Goal: Obtain resource: Obtain resource

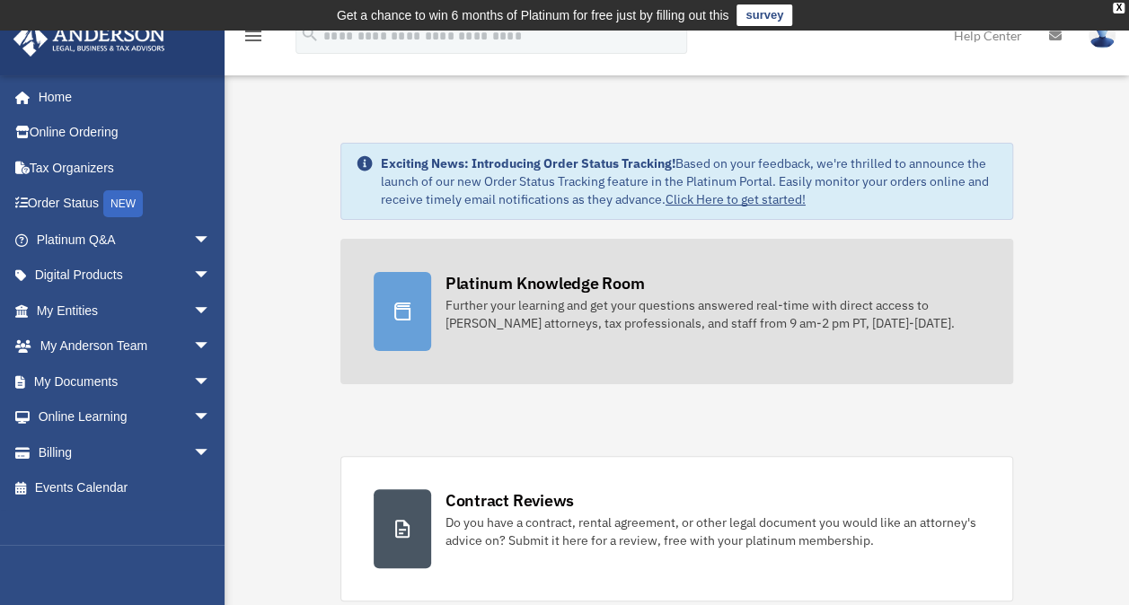
scroll to position [180, 0]
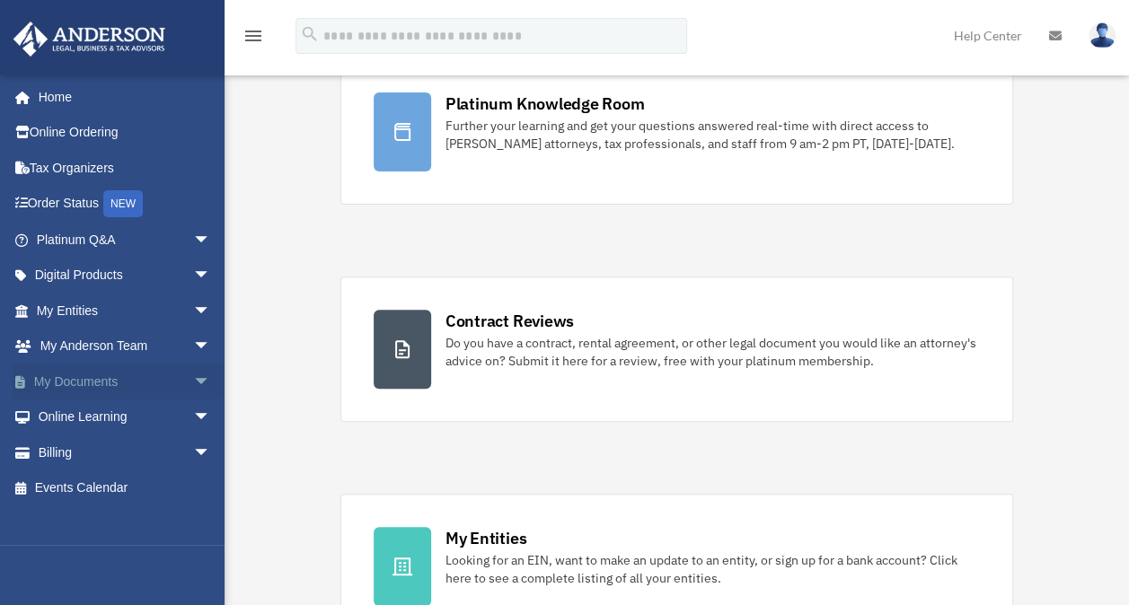
click at [138, 377] on link "My Documents arrow_drop_down" at bounding box center [125, 382] width 225 height 36
click at [193, 376] on span "arrow_drop_down" at bounding box center [211, 382] width 36 height 37
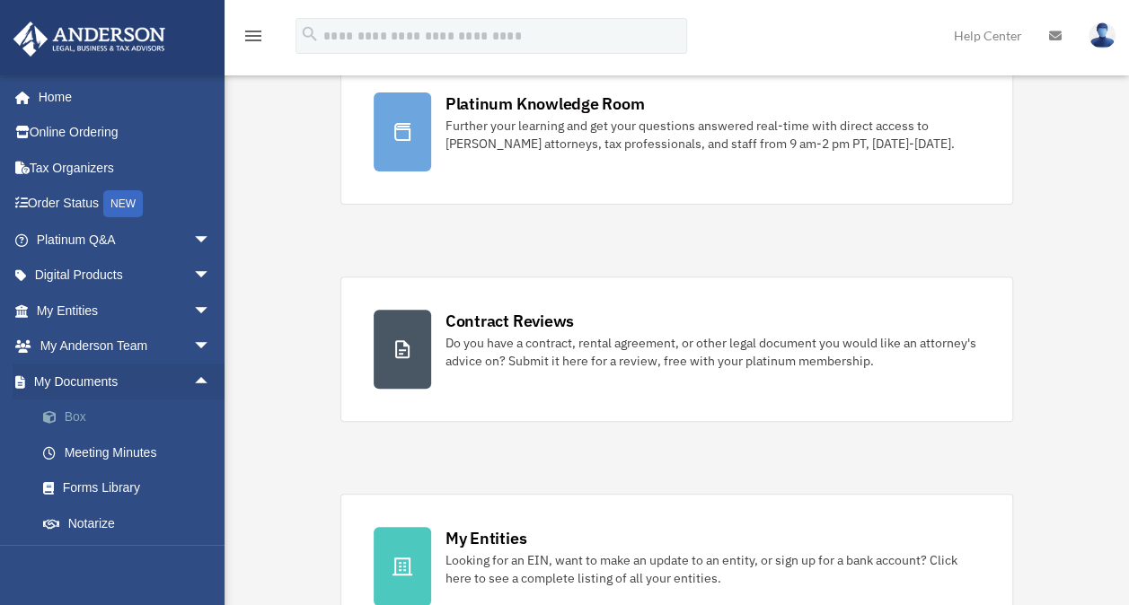
click at [124, 413] on link "Box" at bounding box center [131, 418] width 213 height 36
click at [75, 409] on link "Box" at bounding box center [131, 418] width 213 height 36
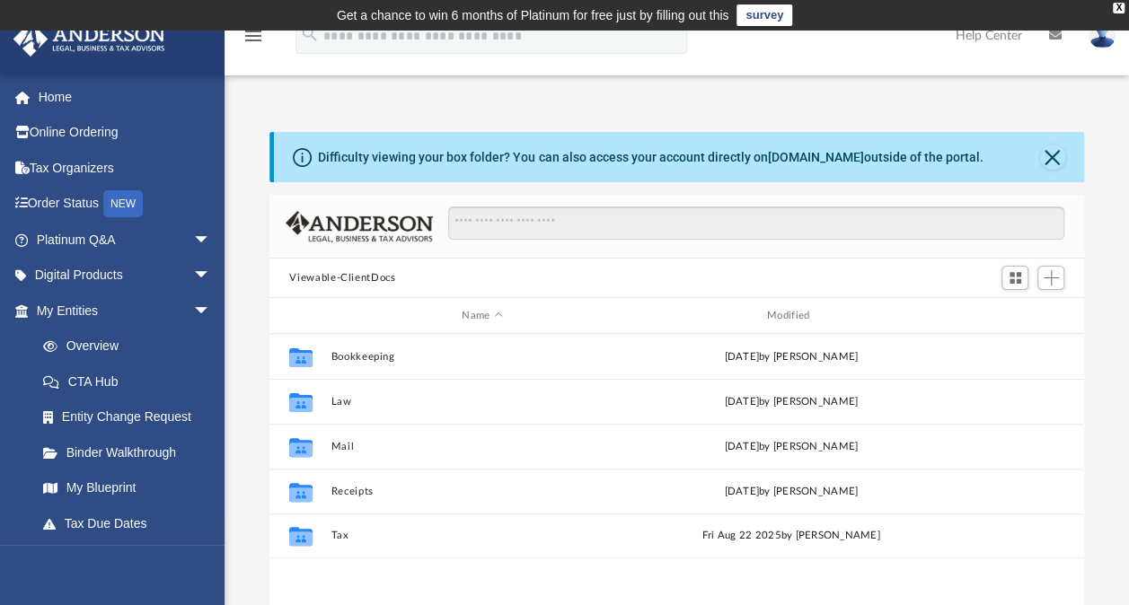
scroll to position [394, 799]
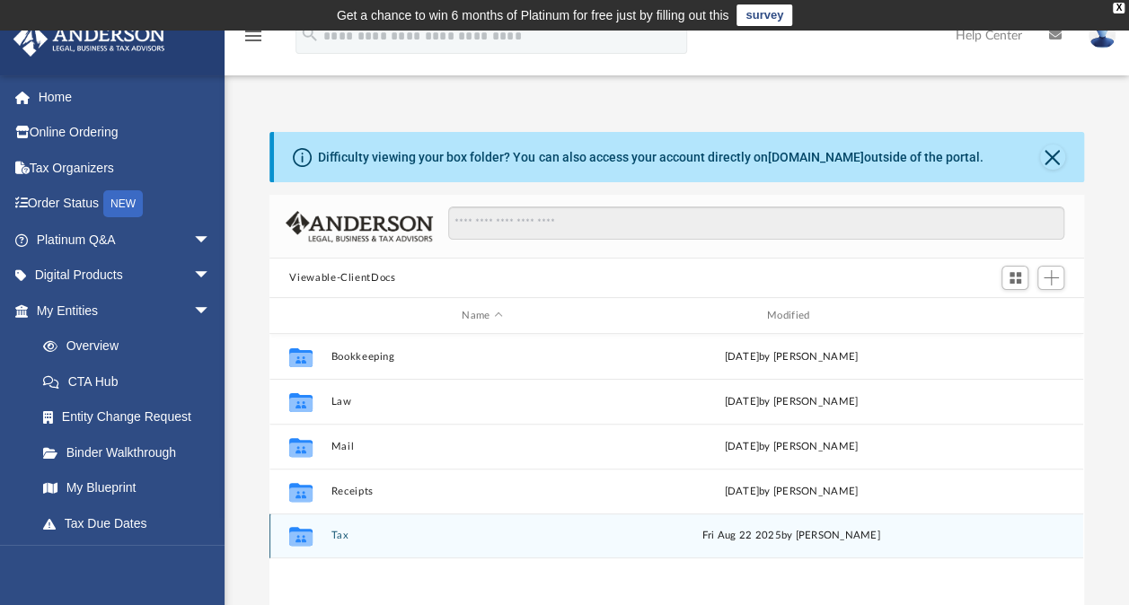
click at [339, 544] on div "Collaborated Folder Tax [DATE] by [PERSON_NAME]" at bounding box center [676, 536] width 814 height 45
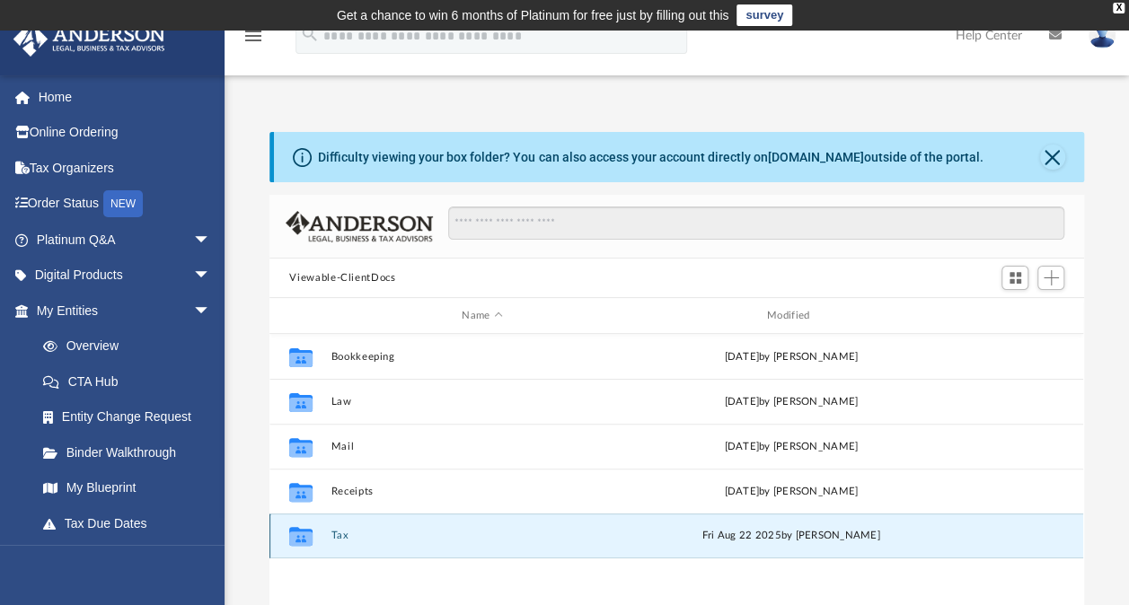
click at [341, 528] on div "Collaborated Folder Tax [DATE] by [PERSON_NAME]" at bounding box center [676, 536] width 814 height 45
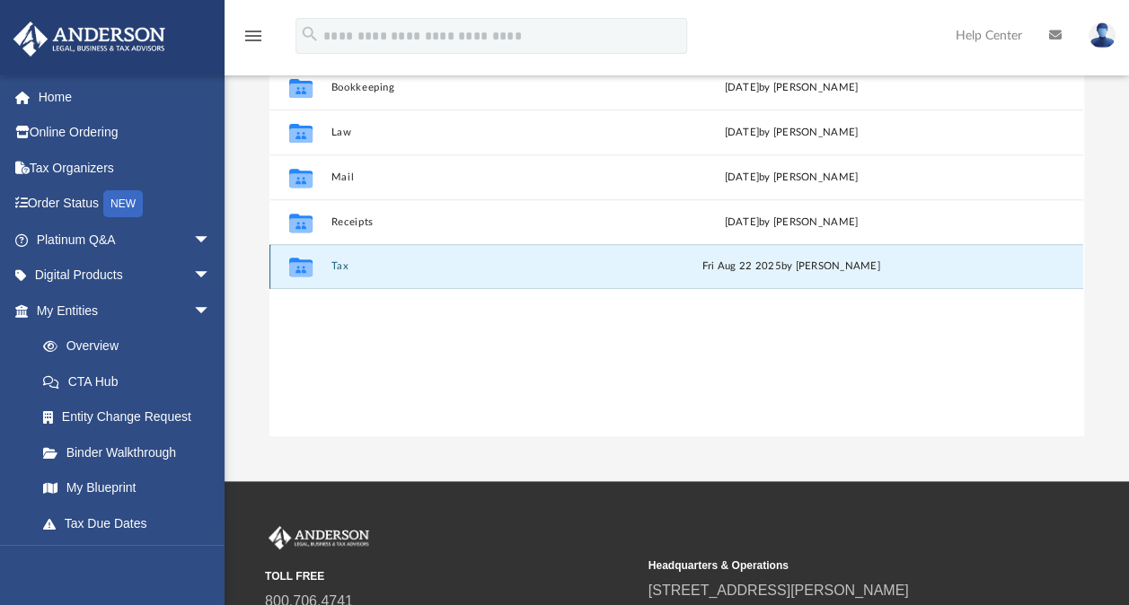
scroll to position [180, 0]
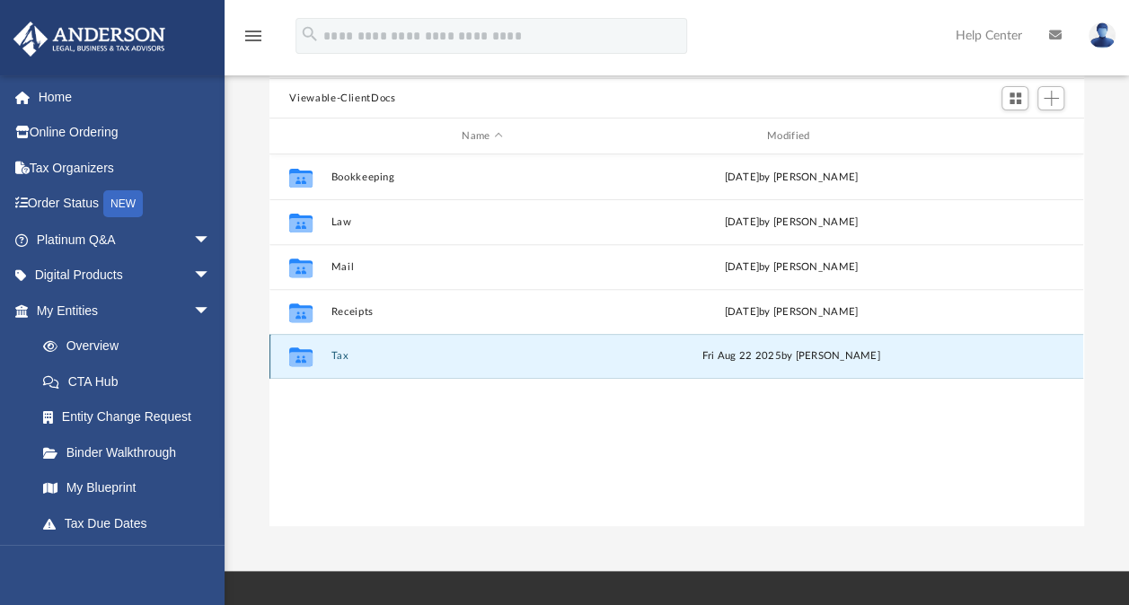
click at [330, 358] on div "Collaborated Folder Tax [DATE] by [PERSON_NAME]" at bounding box center [676, 356] width 814 height 45
click at [350, 354] on button "Tax" at bounding box center [482, 356] width 302 height 12
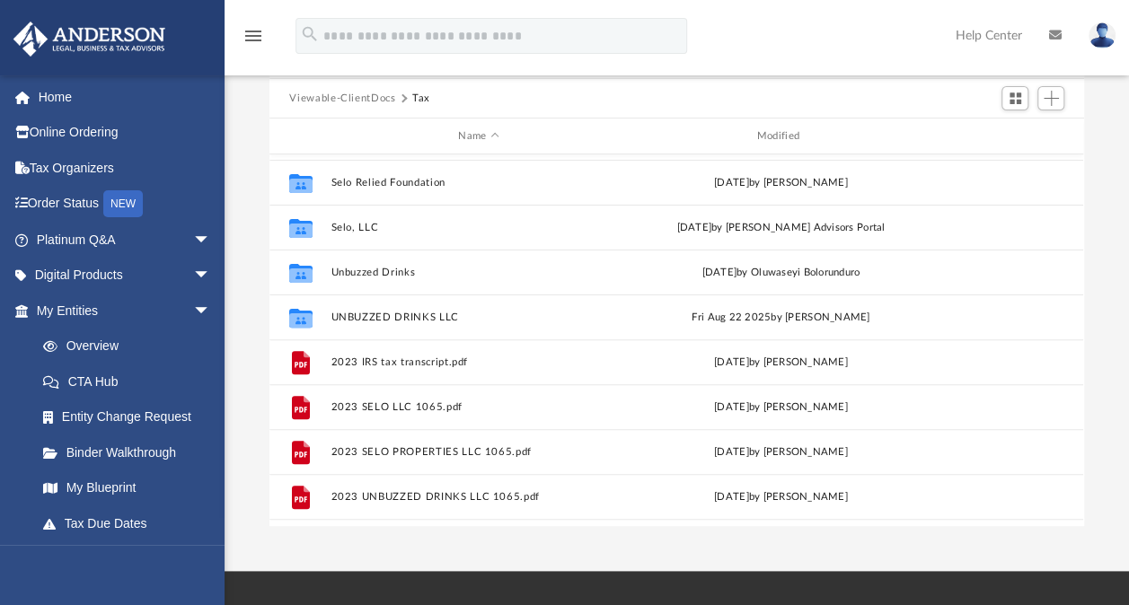
scroll to position [255, 0]
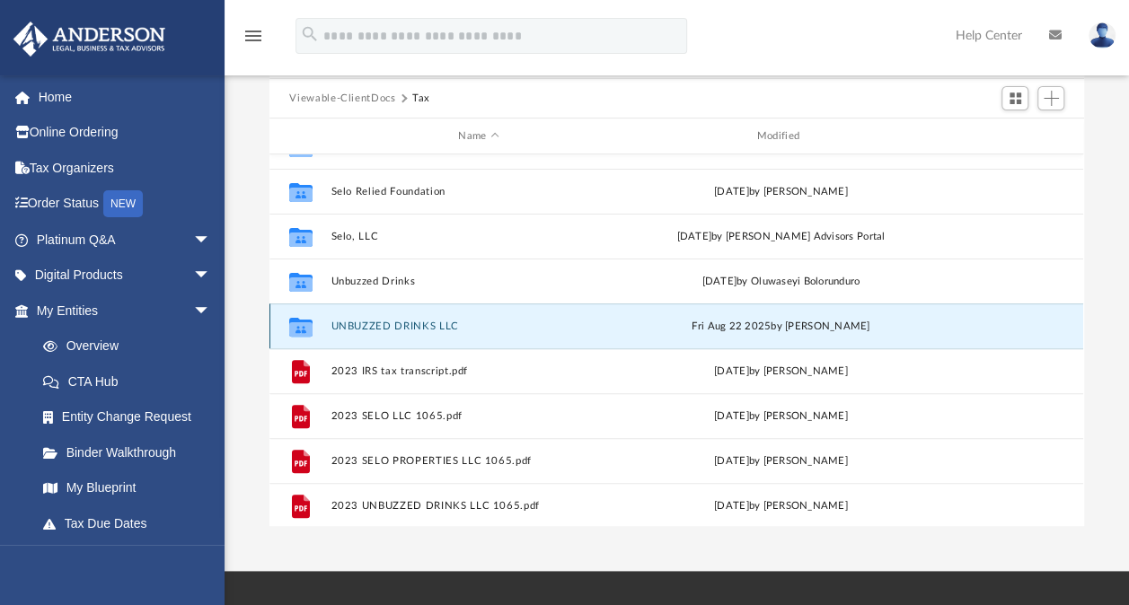
click at [403, 327] on button "UNBUZZED DRINKS LLC" at bounding box center [478, 327] width 295 height 12
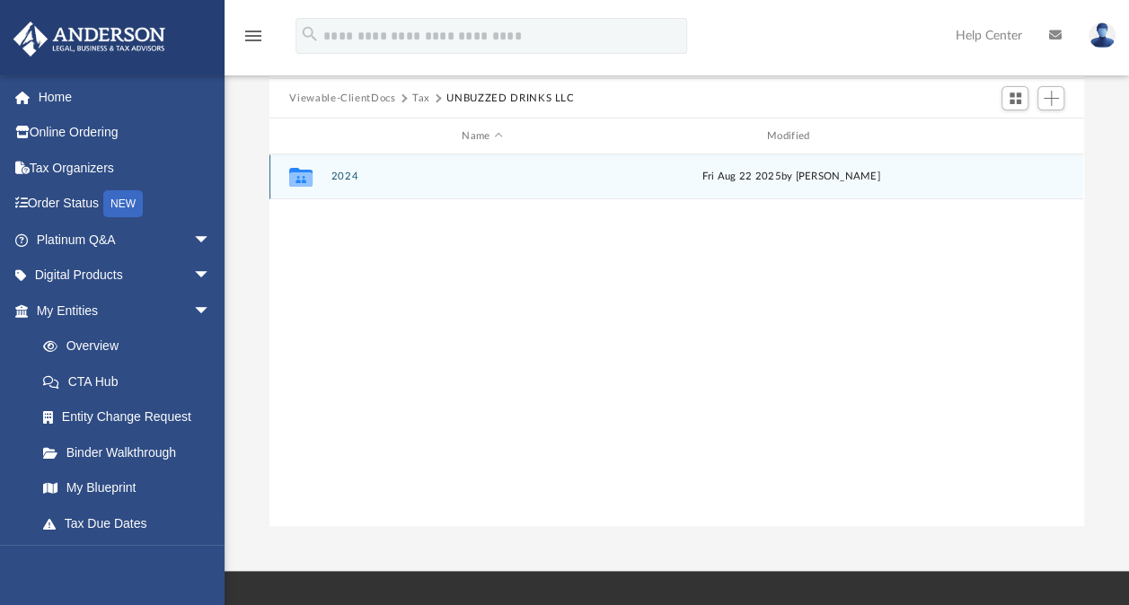
click at [350, 175] on button "2024" at bounding box center [482, 177] width 302 height 12
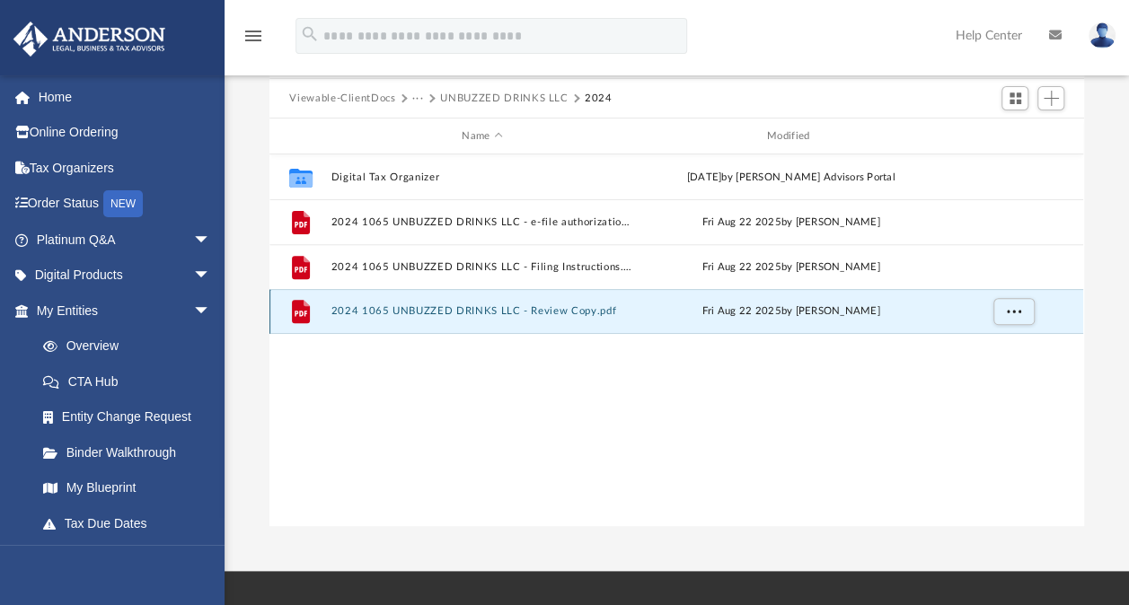
click at [481, 314] on button "2024 1065 UNBUZZED DRINKS LLC - Review Copy.pdf" at bounding box center [482, 311] width 302 height 12
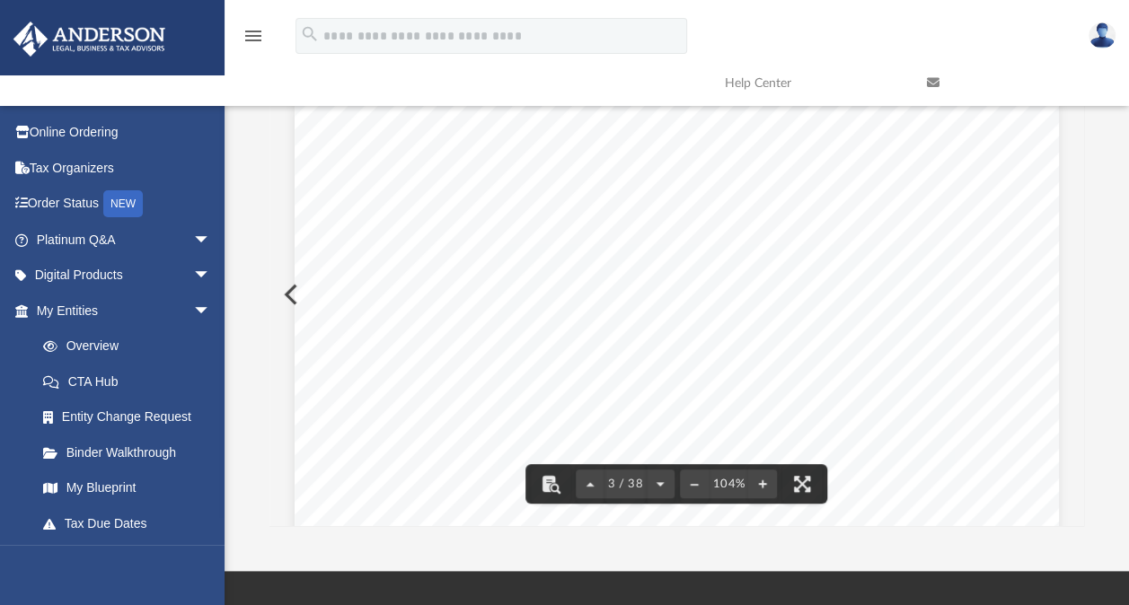
scroll to position [2065, 0]
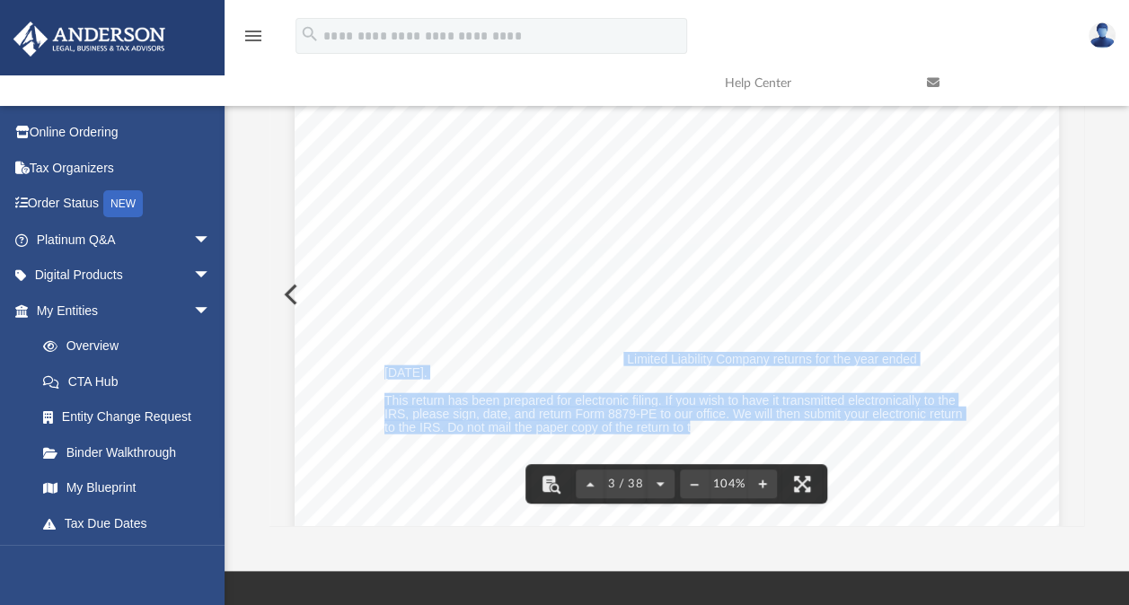
drag, startPoint x: 614, startPoint y: 355, endPoint x: 685, endPoint y: 420, distance: 96.6
click at [684, 420] on div "REVIEW COPY [DATE] Unbuzzed Drinks, LLC [STREET_ADDRESS] Unbuzzed Drinks, LLC: …" at bounding box center [677, 536] width 764 height 989
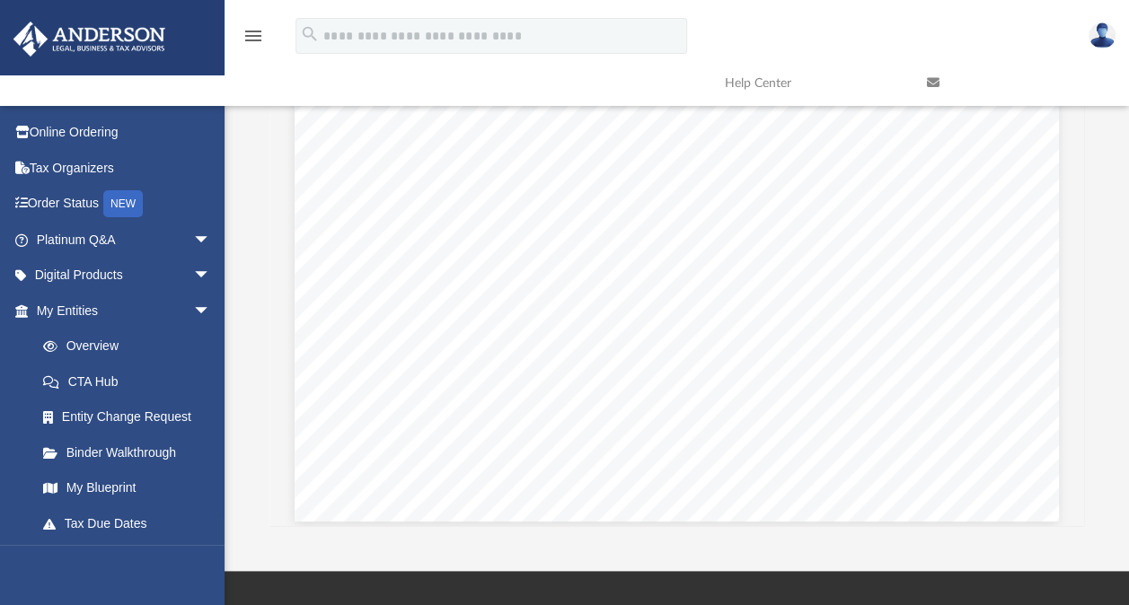
scroll to position [38136, 0]
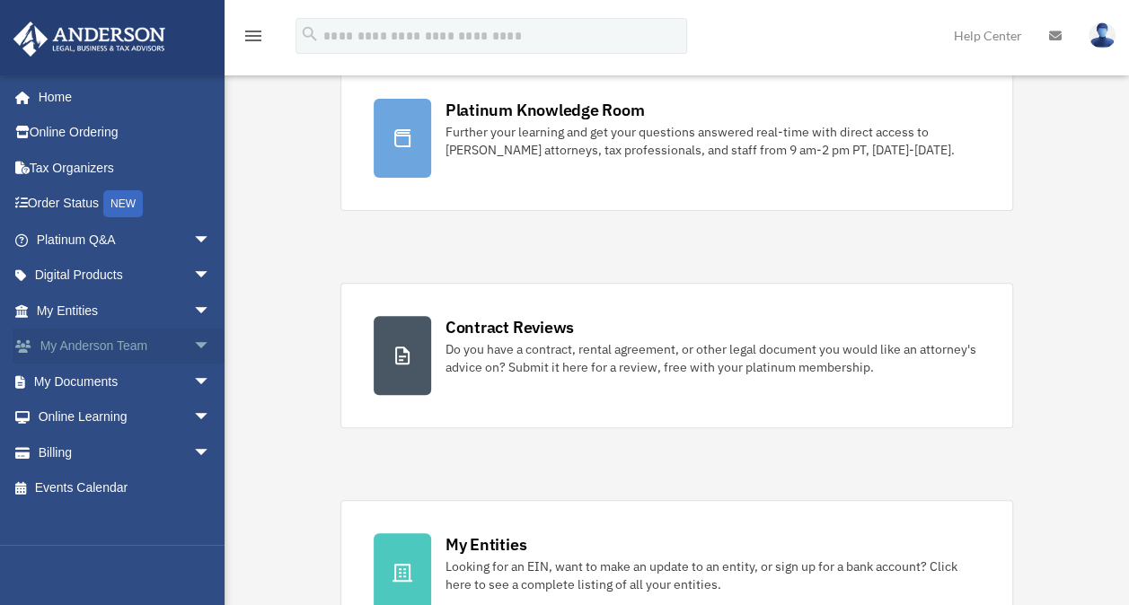
scroll to position [178, 0]
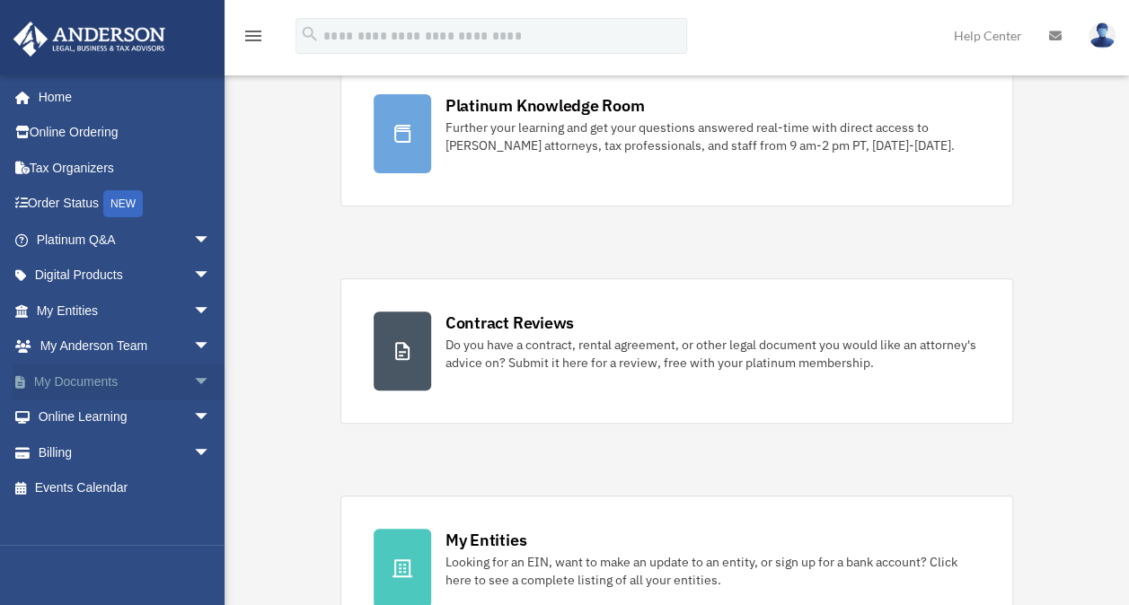
click at [103, 383] on link "My Documents arrow_drop_down" at bounding box center [125, 382] width 225 height 36
click at [196, 382] on span "arrow_drop_down" at bounding box center [211, 382] width 36 height 37
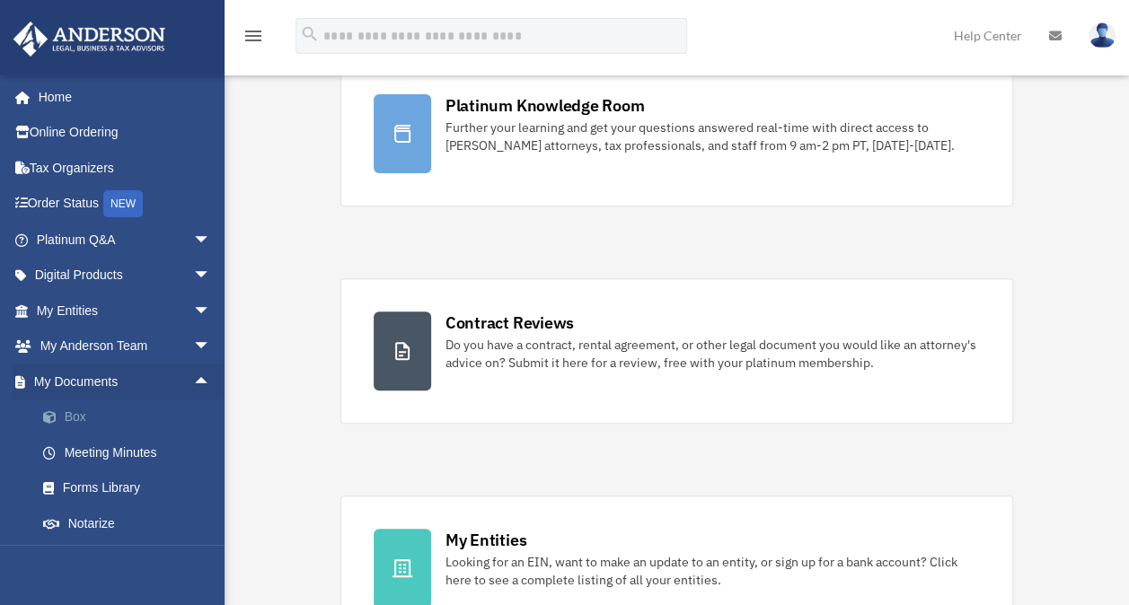
click at [127, 416] on link "Box" at bounding box center [131, 418] width 213 height 36
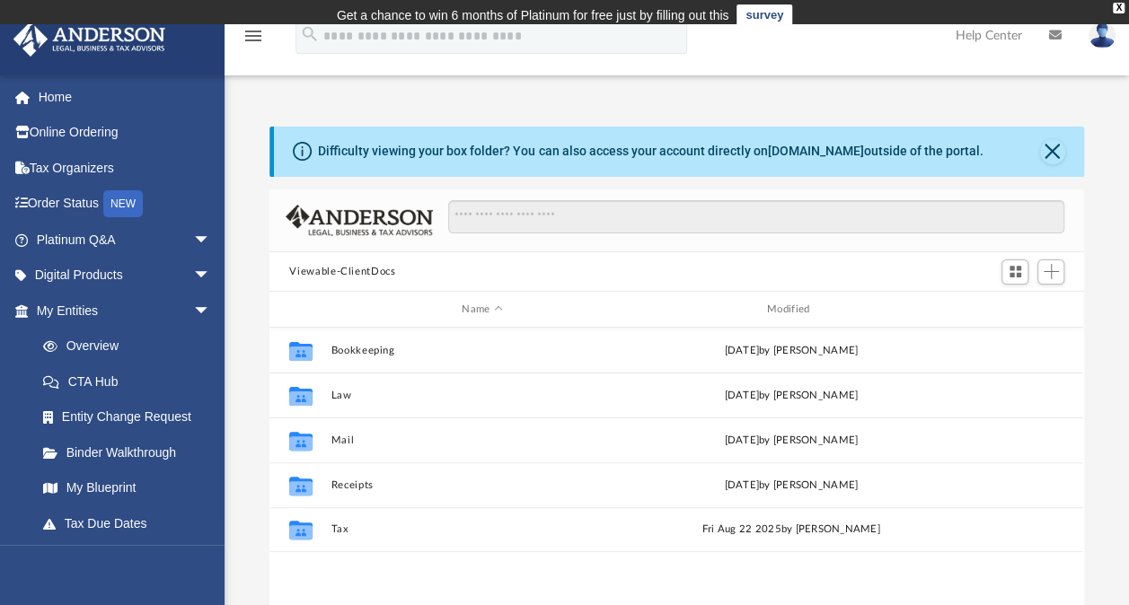
scroll to position [394, 799]
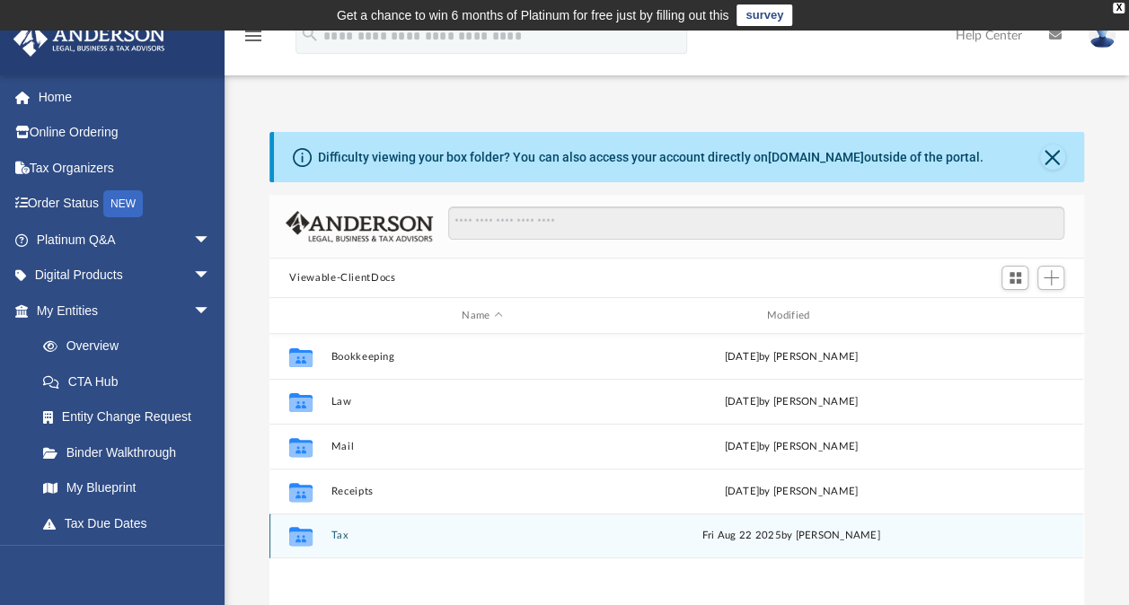
click at [305, 533] on icon "grid" at bounding box center [300, 539] width 23 height 14
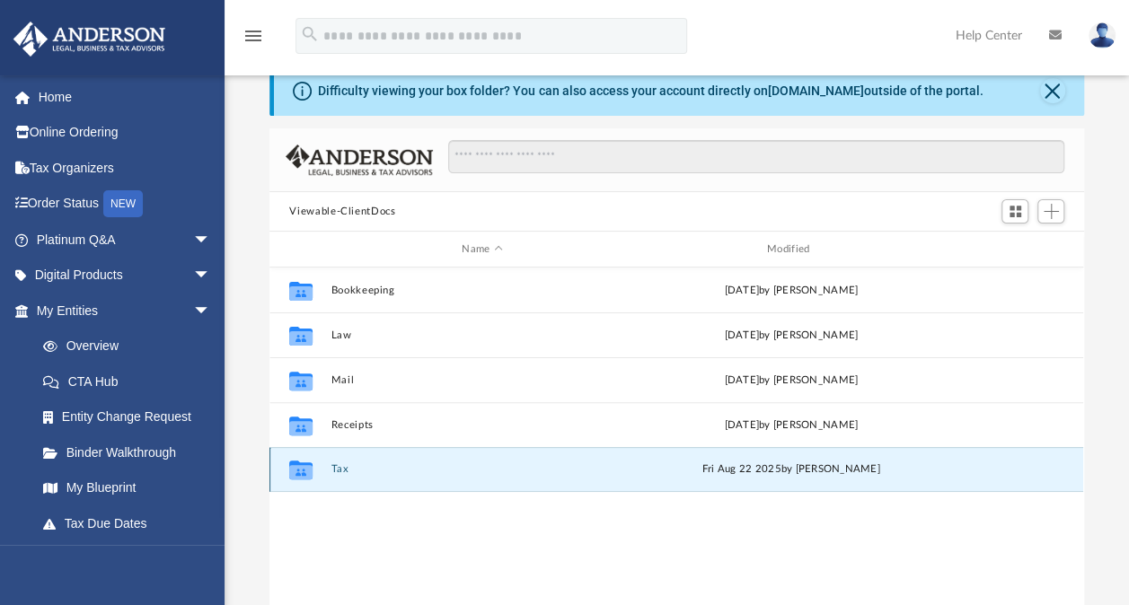
scroll to position [90, 0]
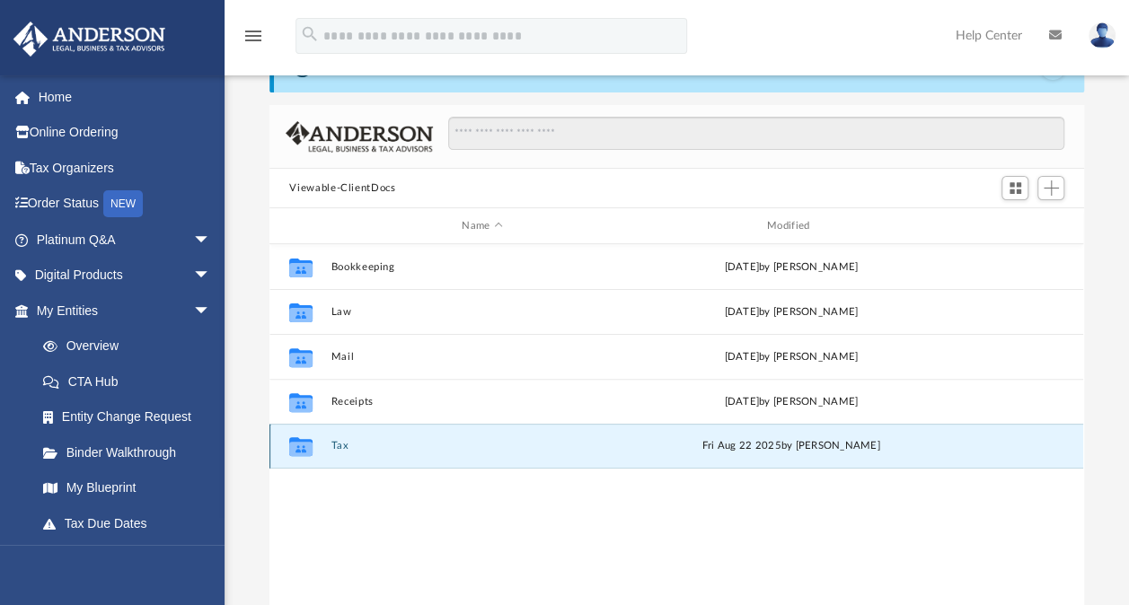
click at [300, 448] on icon "grid" at bounding box center [300, 449] width 23 height 14
click at [349, 448] on button "Tax" at bounding box center [482, 446] width 302 height 12
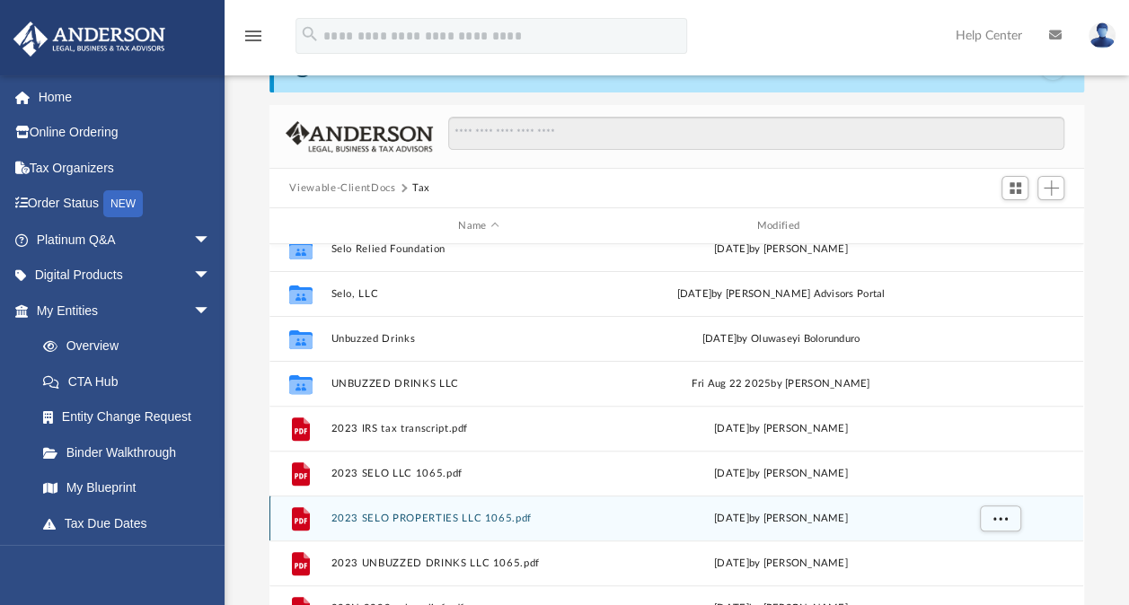
scroll to position [180, 0]
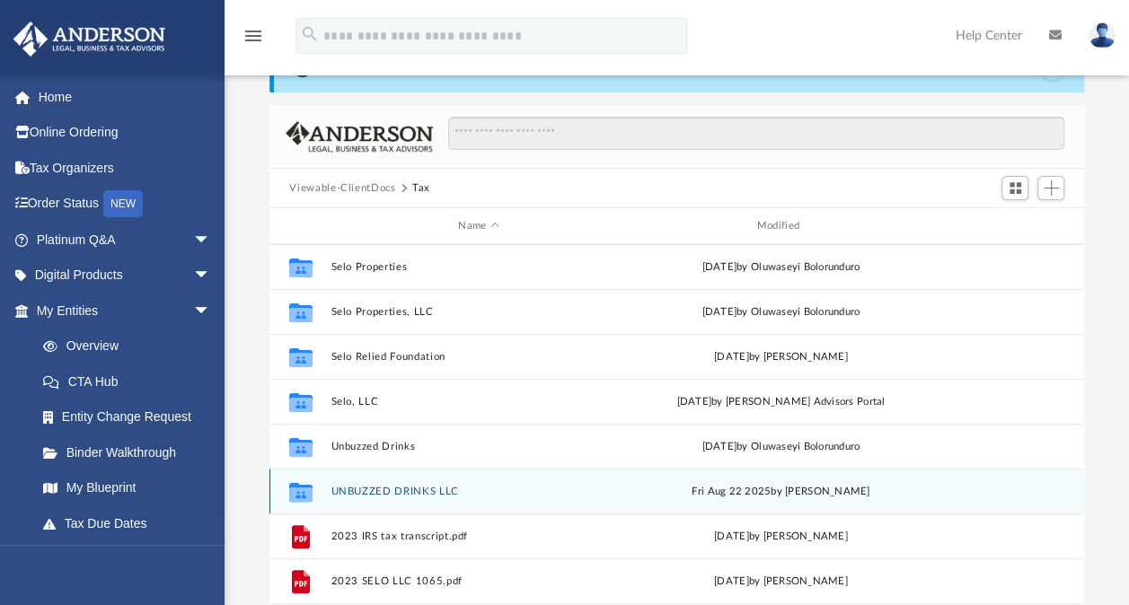
click at [365, 483] on div "Collaborated Folder UNBUZZED DRINKS LLC [DATE] by [PERSON_NAME]" at bounding box center [676, 491] width 814 height 45
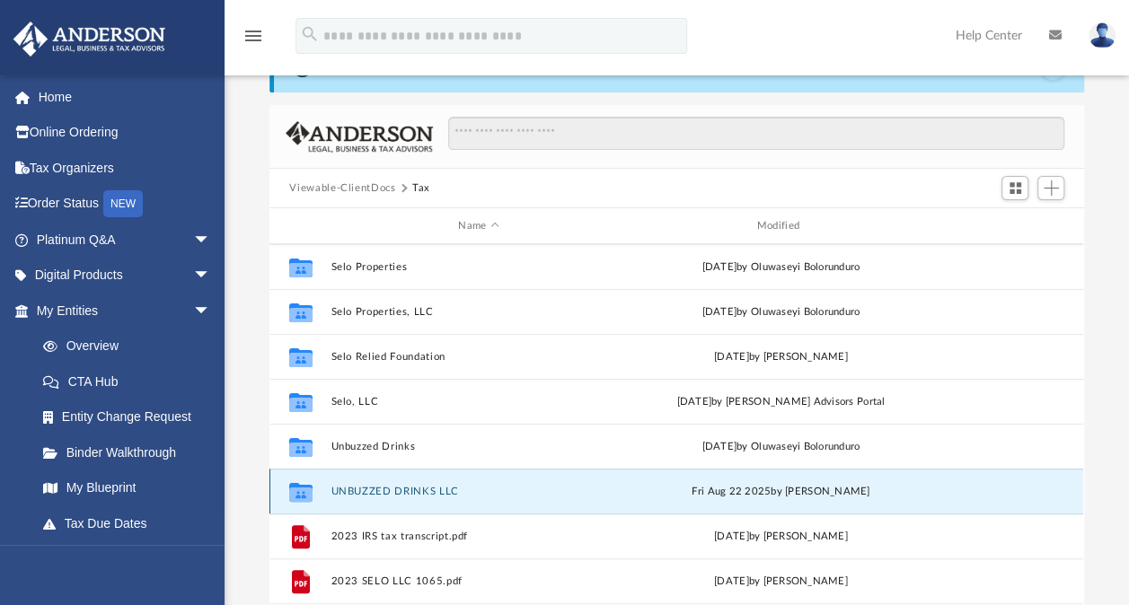
click at [365, 488] on button "UNBUZZED DRINKS LLC" at bounding box center [478, 492] width 295 height 12
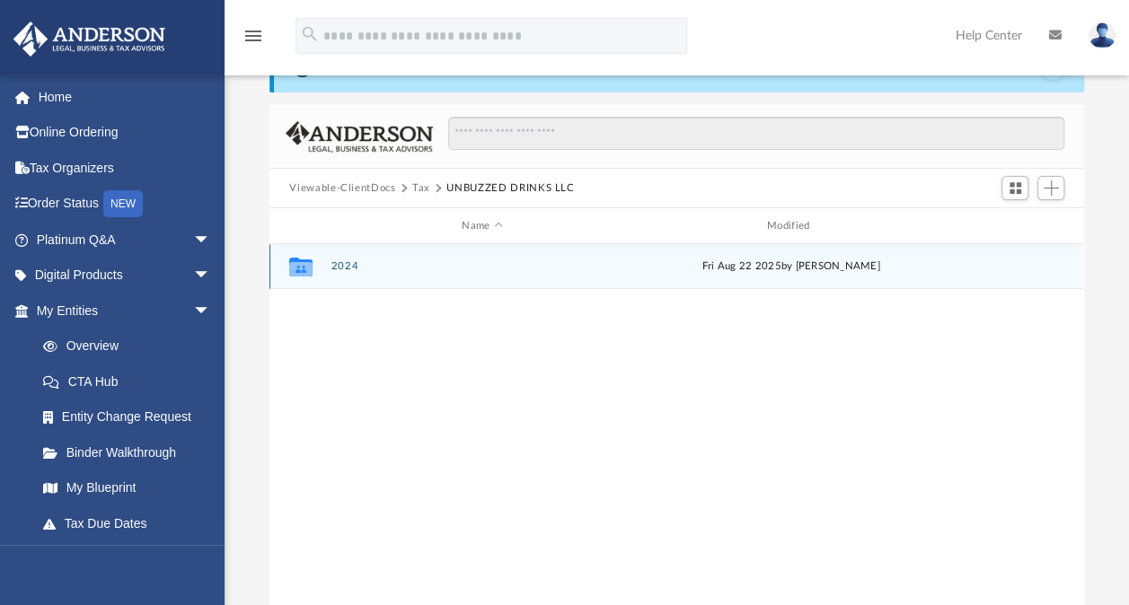
click at [345, 267] on button "2024" at bounding box center [482, 266] width 302 height 12
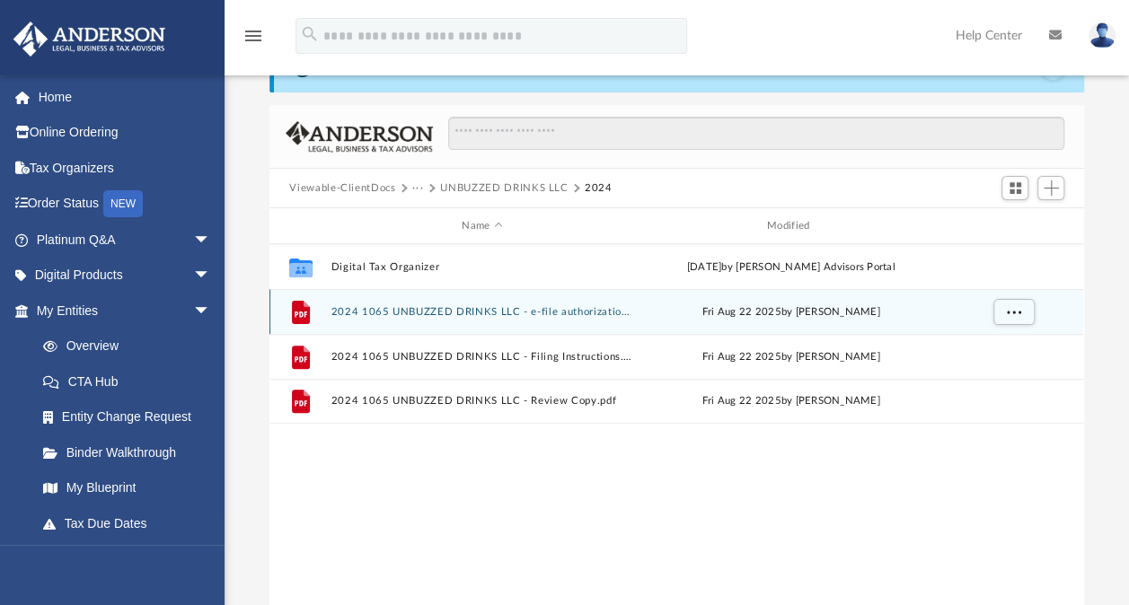
click at [483, 320] on div "File 2024 1065 UNBUZZED DRINKS LLC - e-file authorization - please sign.pdf Fri…" at bounding box center [676, 311] width 814 height 45
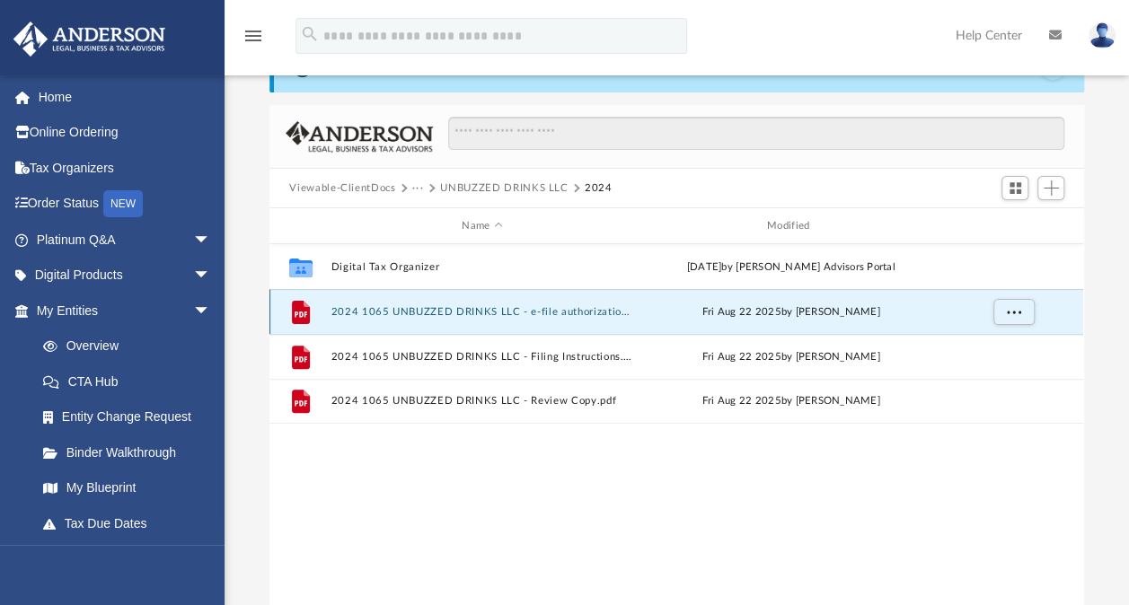
click at [483, 312] on button "2024 1065 UNBUZZED DRINKS LLC - e-file authorization - please sign.pdf" at bounding box center [482, 312] width 302 height 12
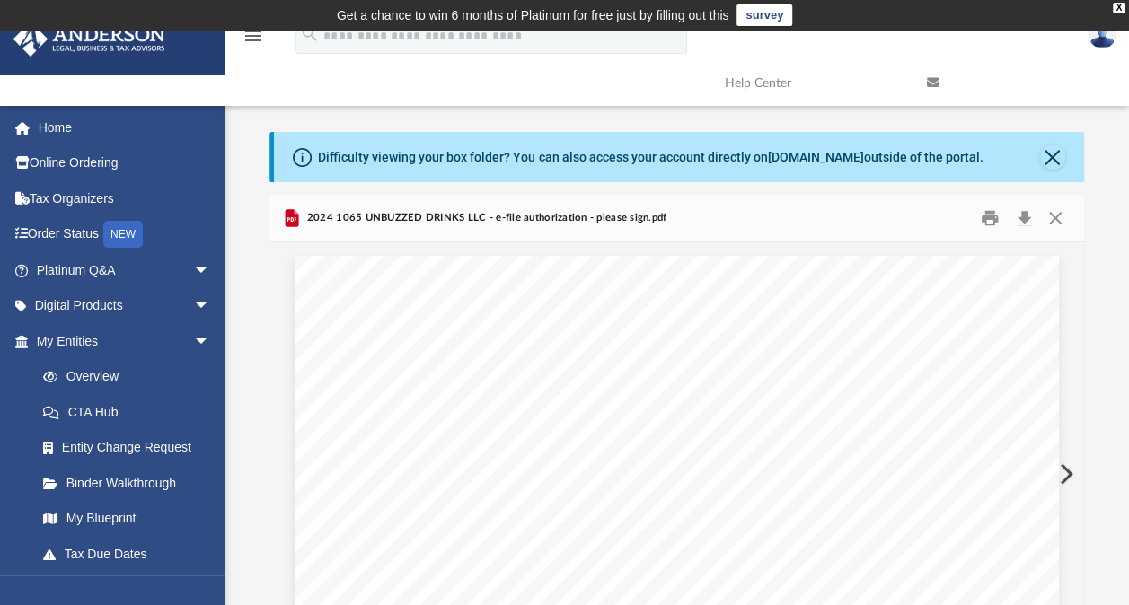
drag, startPoint x: 645, startPoint y: 216, endPoint x: 838, endPoint y: 211, distance: 193.1
click at [645, 215] on span "2024 1065 UNBUZZED DRINKS LLC - e-file authorization - please sign.pdf" at bounding box center [485, 218] width 364 height 16
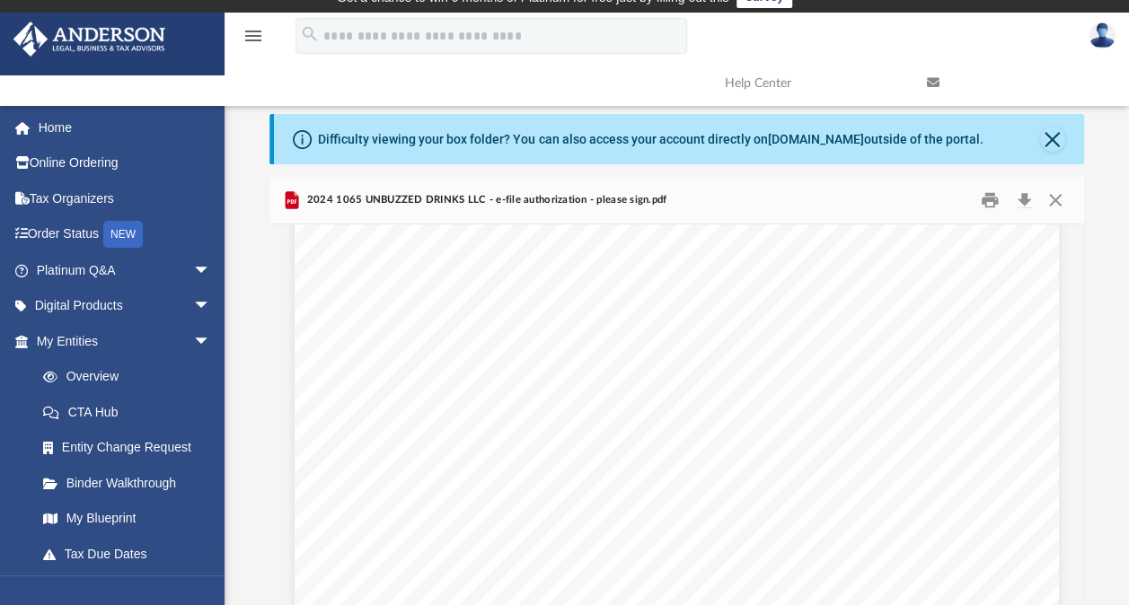
scroll to position [1119, 0]
click at [435, 204] on span "2024 1065 UNBUZZED DRINKS LLC - e-file authorization - please sign.pdf" at bounding box center [485, 200] width 364 height 16
click at [354, 428] on div "483941 01-14-25 Do not enter all zeros Virginia Department of Taxation a. b. c.…" at bounding box center [677, 359] width 764 height 989
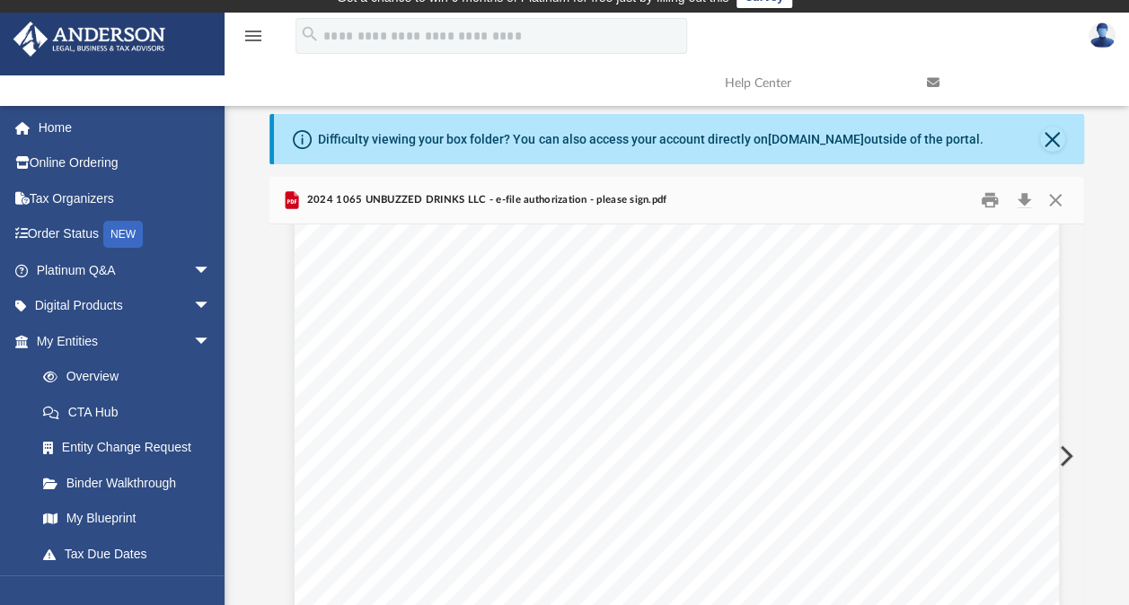
click at [354, 428] on div "483941 01-14-25 Do not enter all zeros Virginia Department of Taxation a. b. c.…" at bounding box center [677, 359] width 764 height 989
click at [433, 194] on span "2024 1065 UNBUZZED DRINKS LLC - e-file authorization - please sign.pdf" at bounding box center [485, 200] width 364 height 16
click at [436, 197] on span "2024 1065 UNBUZZED DRINKS LLC - e-file authorization - please sign.pdf" at bounding box center [485, 200] width 364 height 16
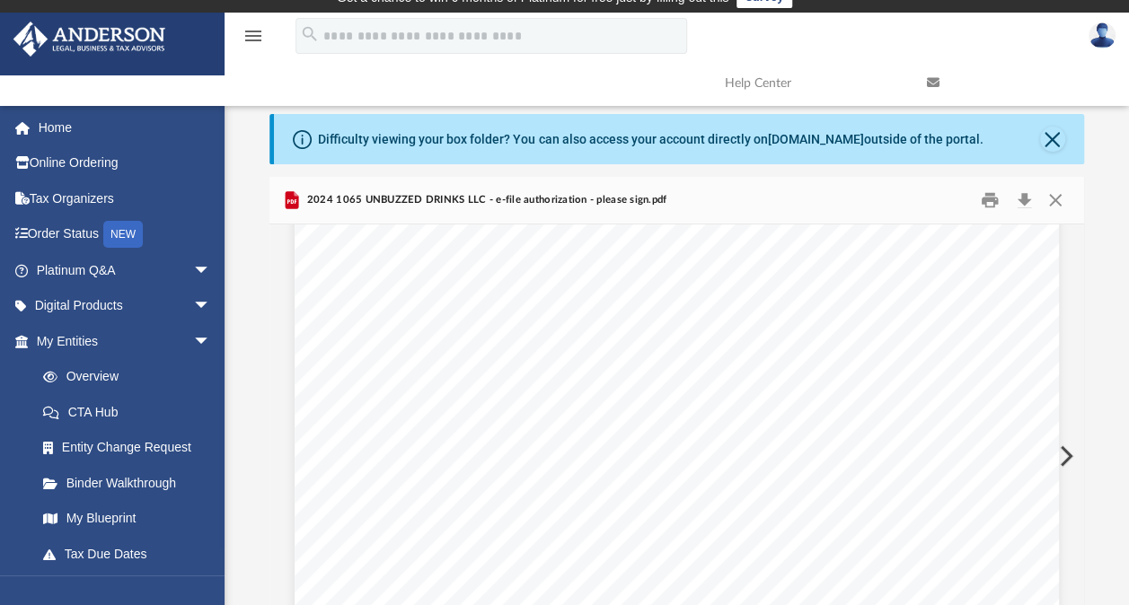
click at [354, 338] on div "483941 01-14-25 Do not enter all zeros Virginia Department of Taxation a. b. c.…" at bounding box center [677, 270] width 764 height 989
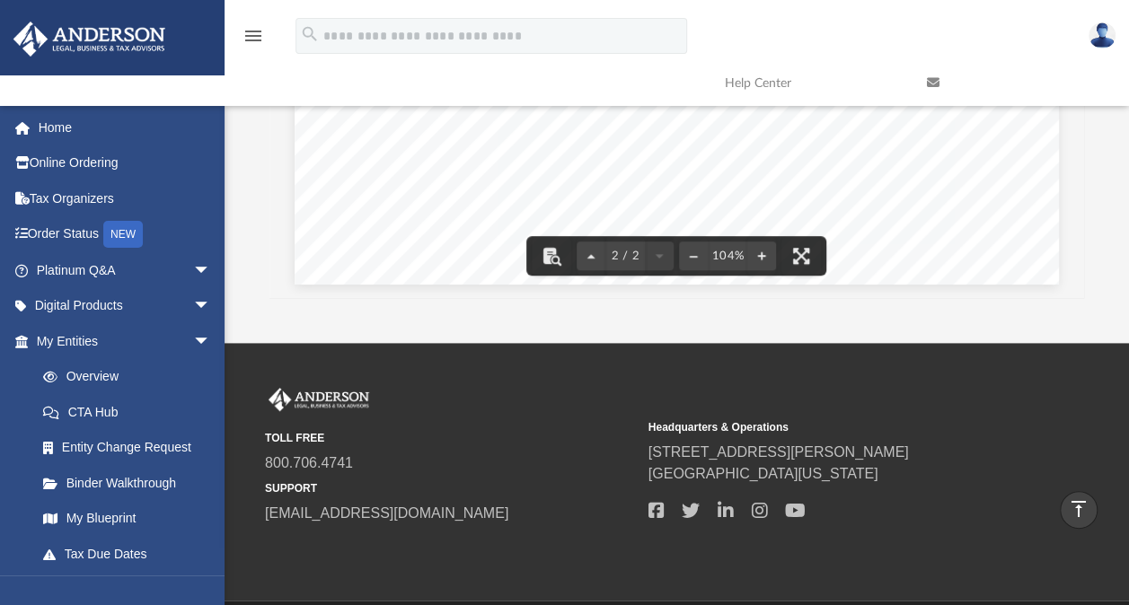
scroll to position [198, 0]
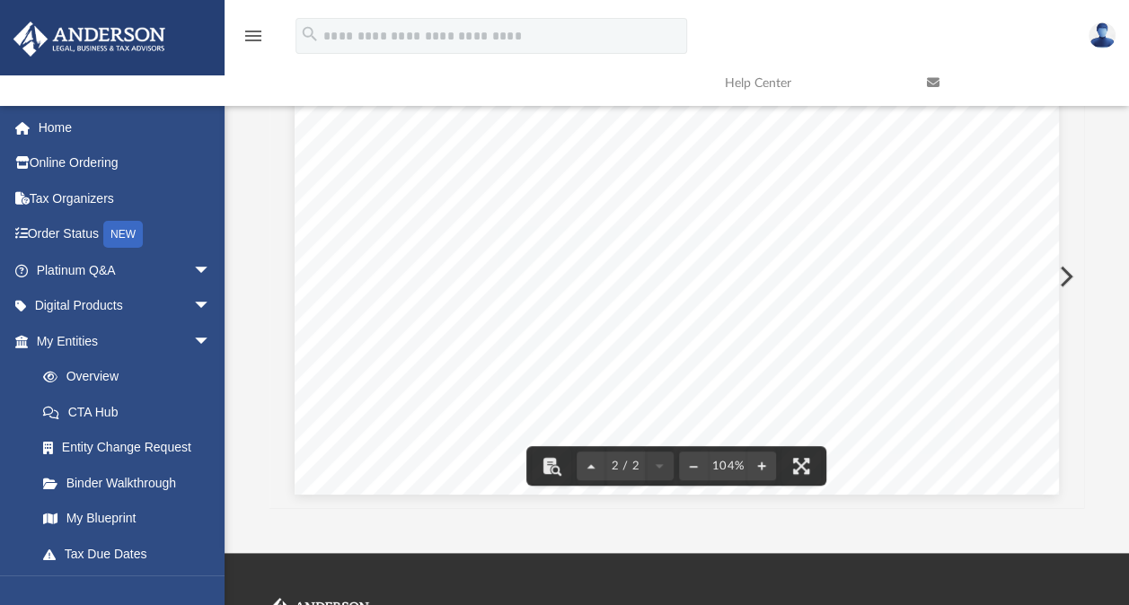
click at [1069, 276] on button "Preview" at bounding box center [1064, 276] width 40 height 50
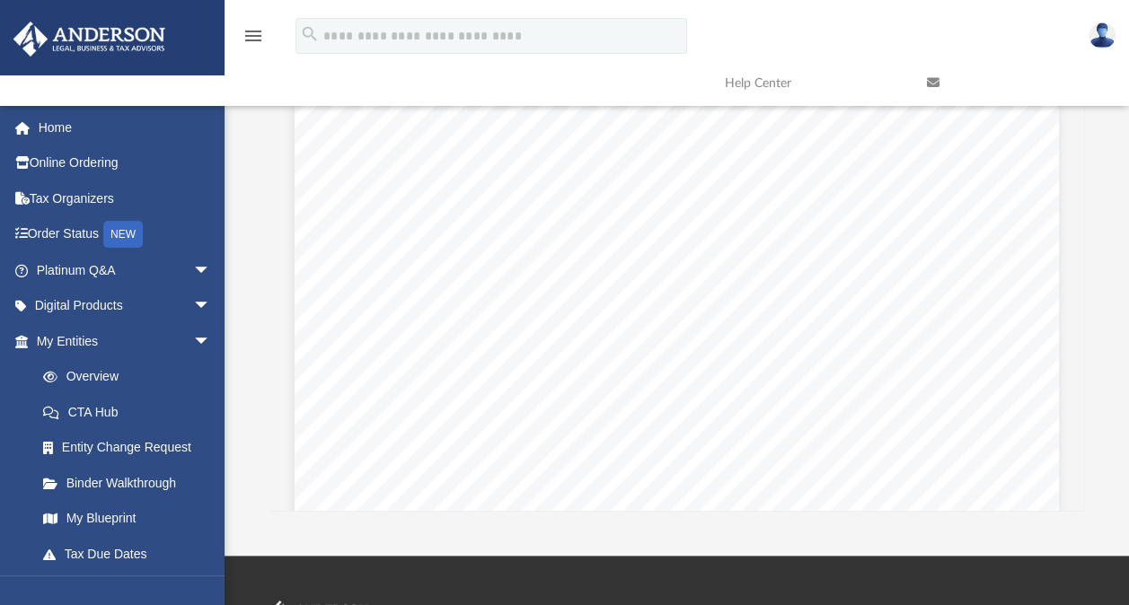
scroll to position [2404, 0]
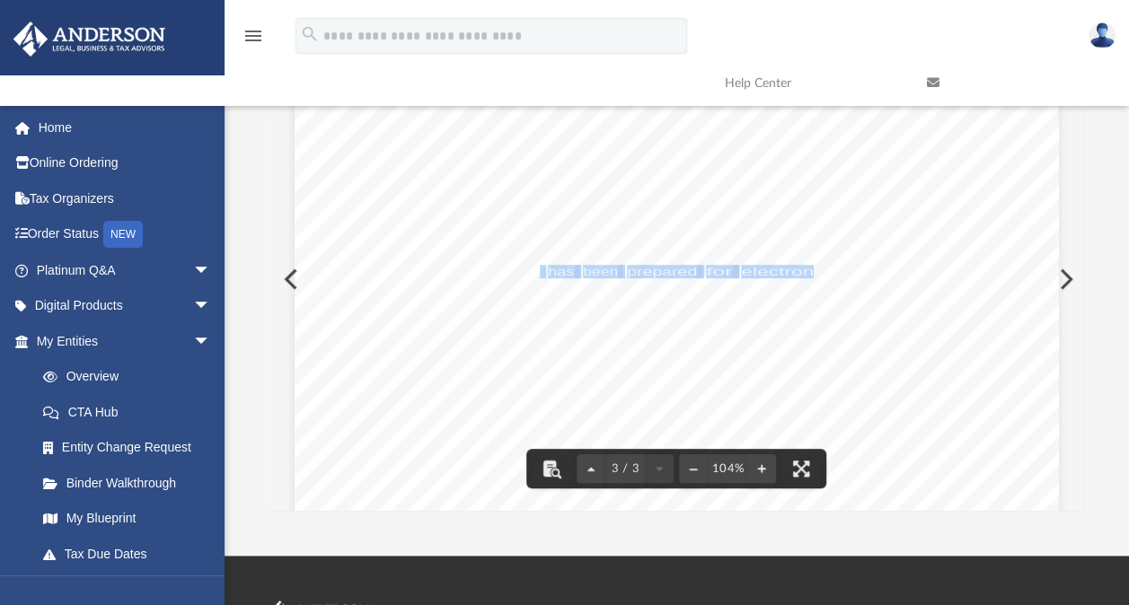
drag, startPoint x: 531, startPoint y: 271, endPoint x: 808, endPoint y: 264, distance: 277.5
click at [808, 264] on div "400061 04-01-24 Prepared for: Prepared by: Filing Instructions Unbuzzed Drinks,…" at bounding box center [677, 182] width 764 height 989
click at [1067, 275] on button "Preview" at bounding box center [1064, 279] width 40 height 50
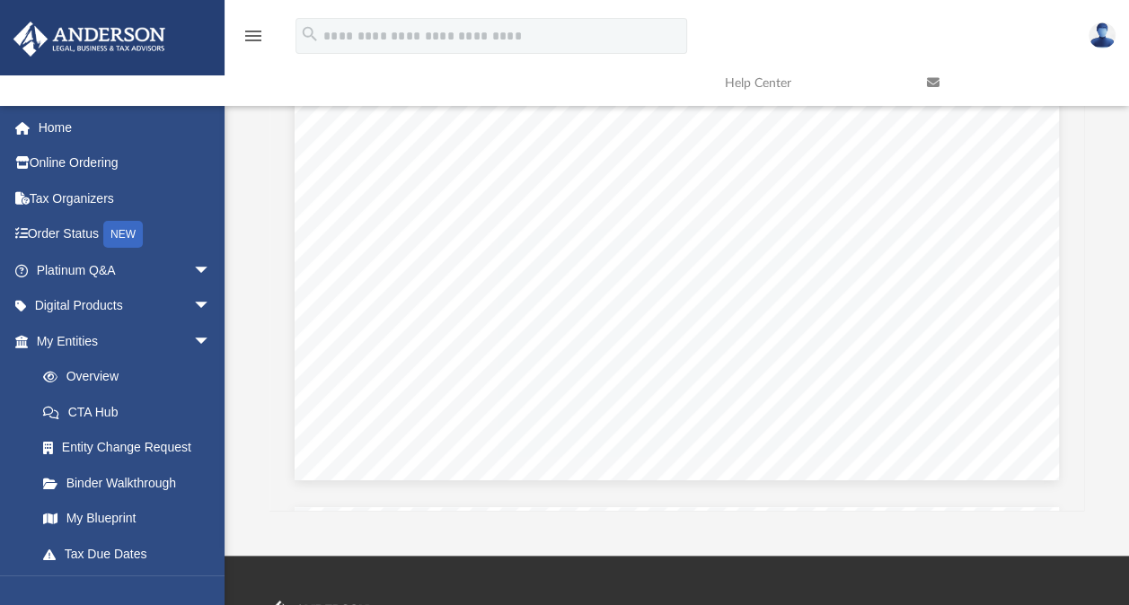
scroll to position [32928, 0]
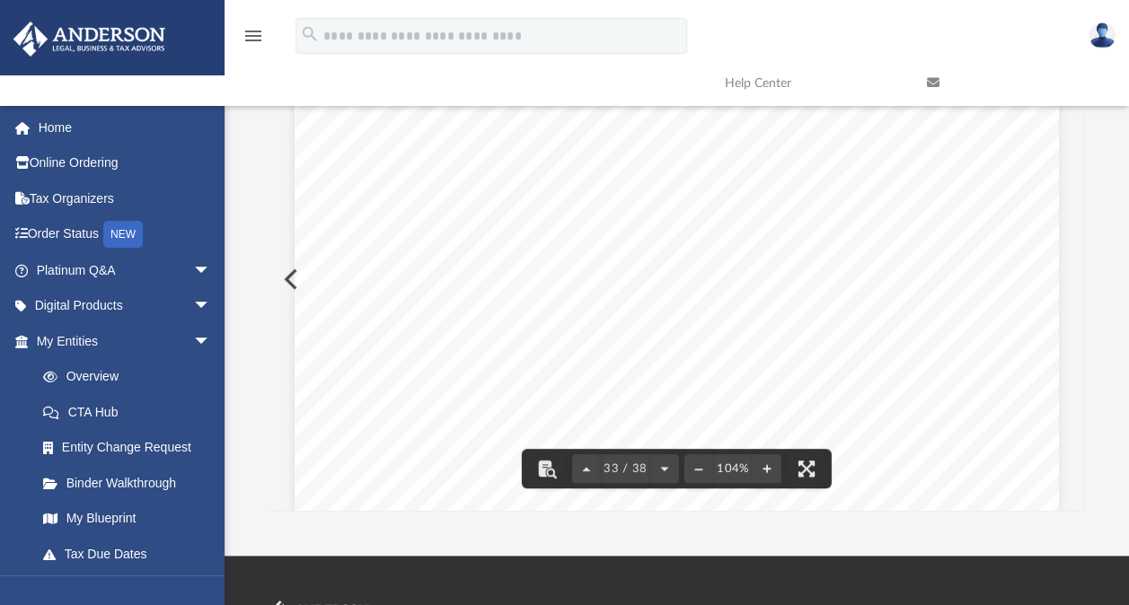
click at [409, 371] on span "or" at bounding box center [412, 369] width 6 height 7
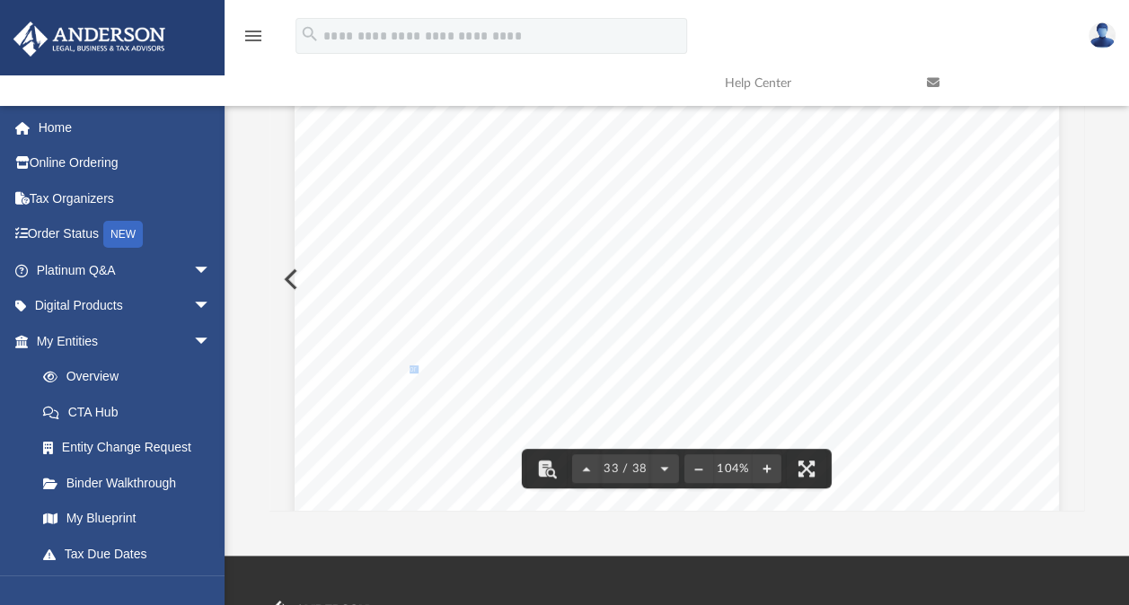
click at [409, 371] on span "or" at bounding box center [412, 369] width 6 height 7
click at [629, 381] on div "Signature of Owner or Authorized Representative Title Date Printed Name of Owne…" at bounding box center [677, 132] width 764 height 989
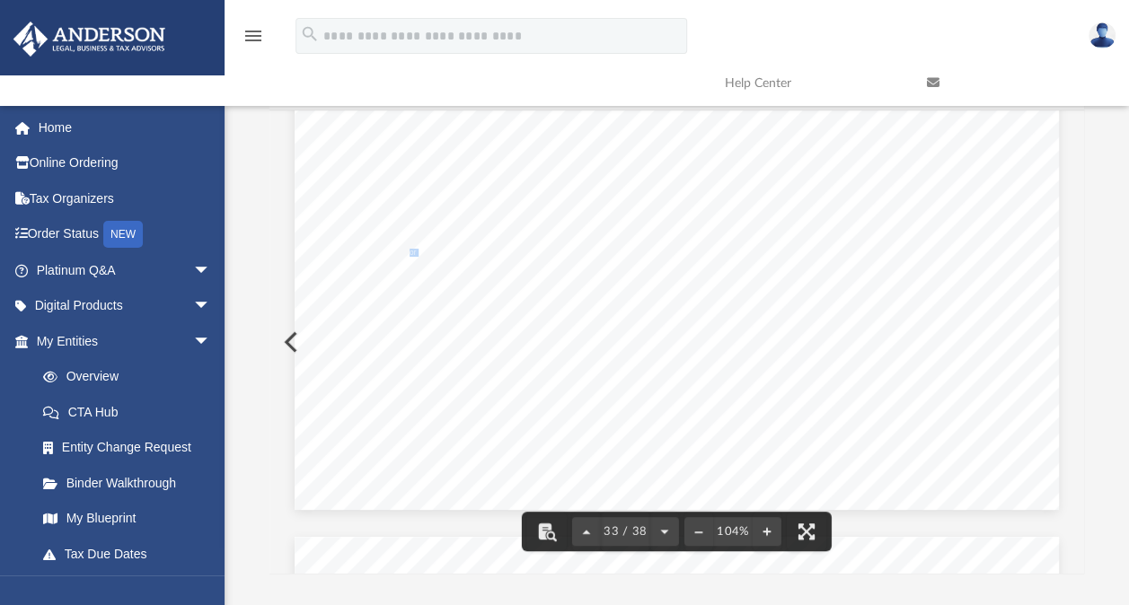
scroll to position [0, 0]
